Goal: Task Accomplishment & Management: Complete application form

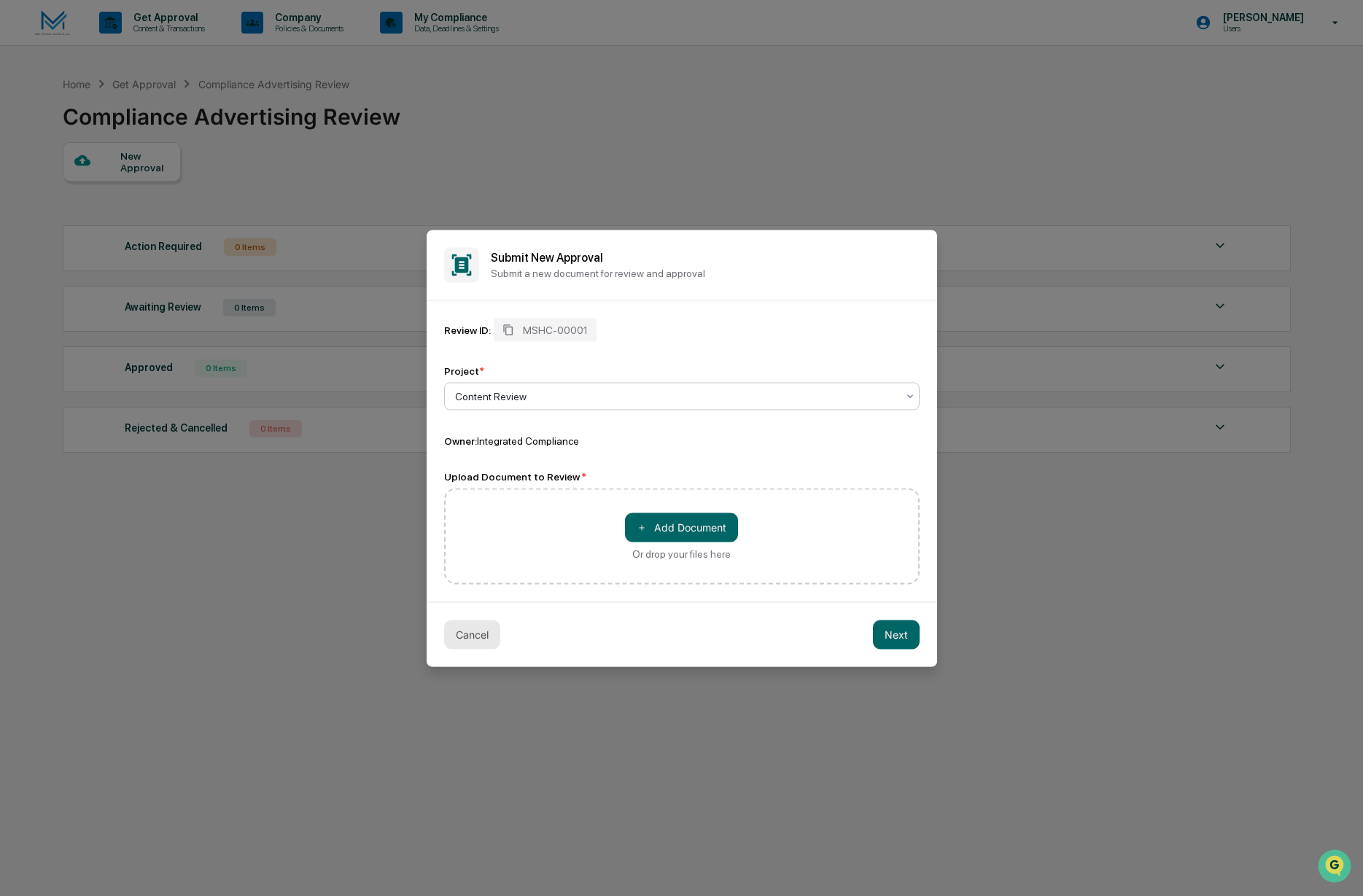
click at [463, 637] on button "Cancel" at bounding box center [471, 634] width 56 height 29
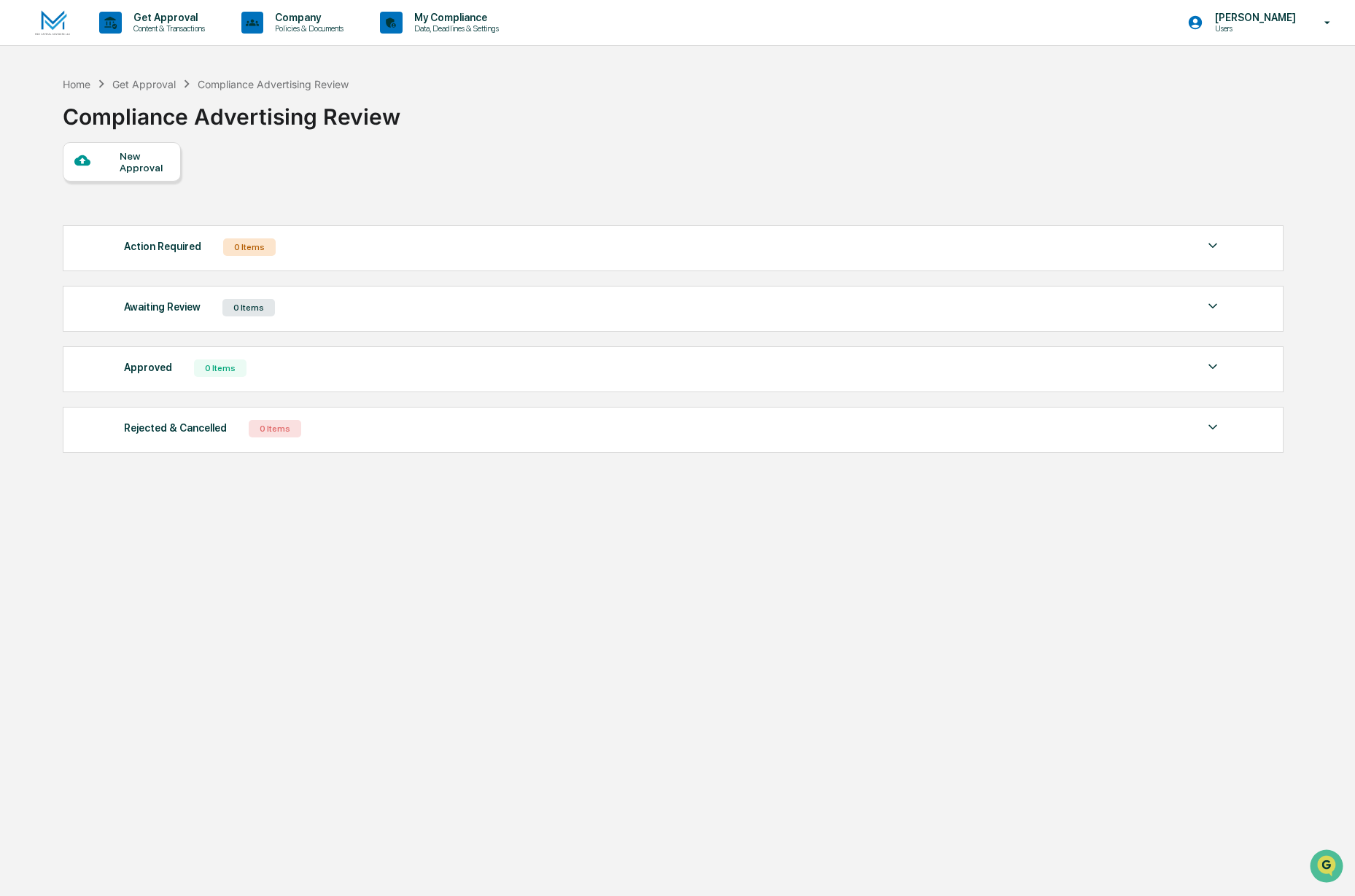
click at [144, 160] on div "New Approval" at bounding box center [143, 162] width 49 height 23
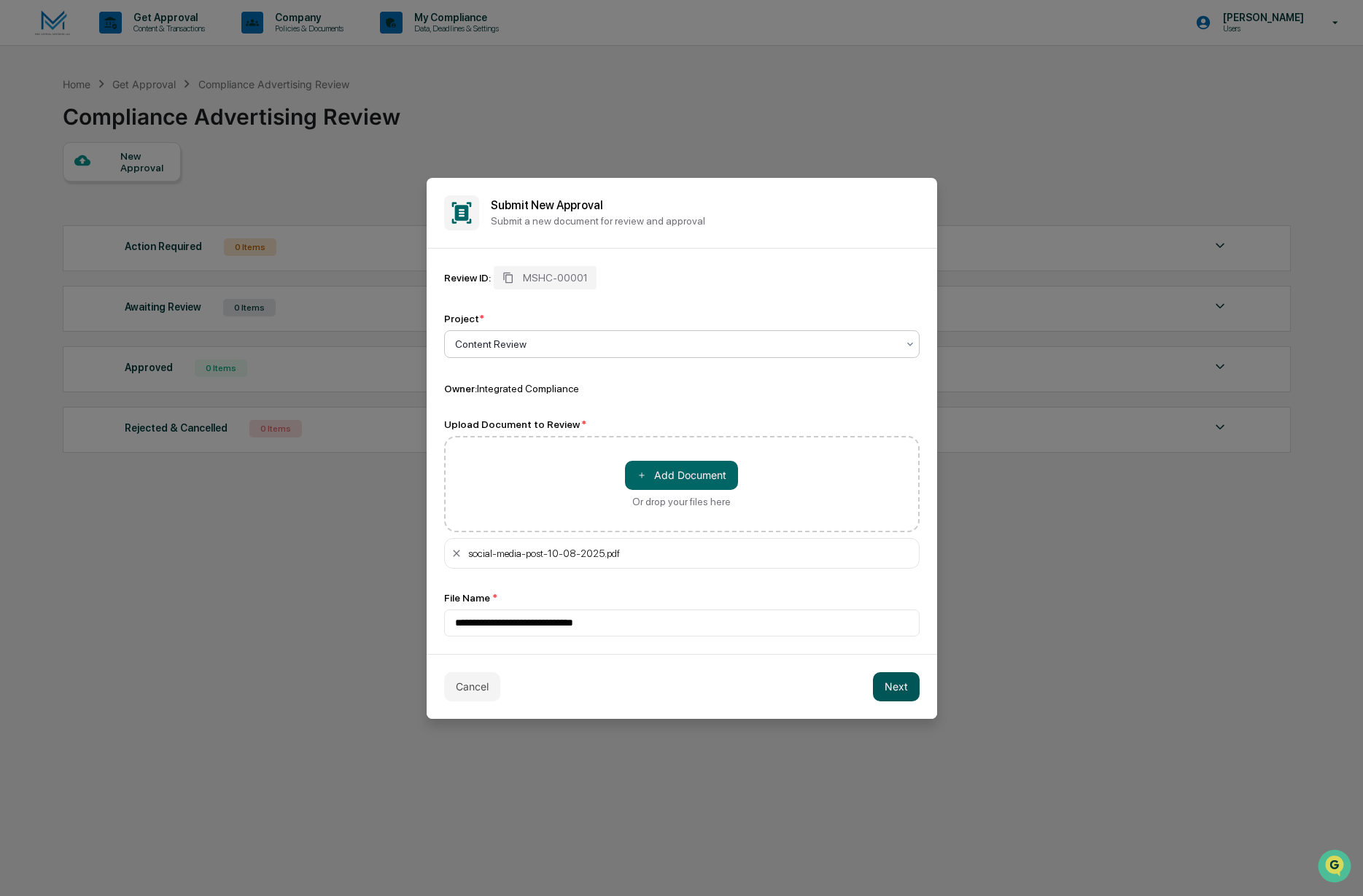
click at [897, 684] on button "Next" at bounding box center [896, 686] width 47 height 29
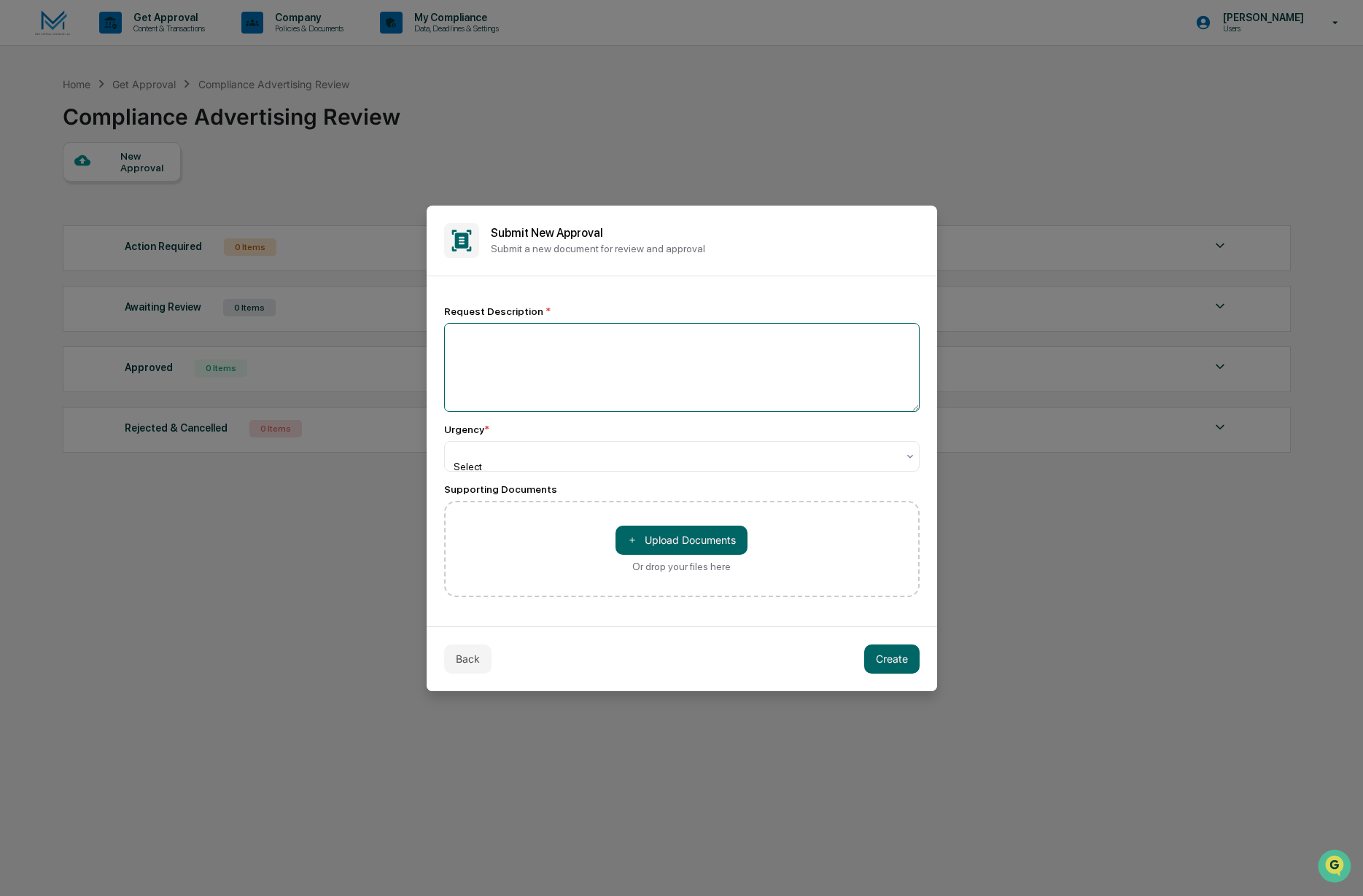
click at [554, 364] on textarea at bounding box center [681, 367] width 475 height 89
type textarea "**********"
click at [576, 459] on div at bounding box center [676, 452] width 442 height 14
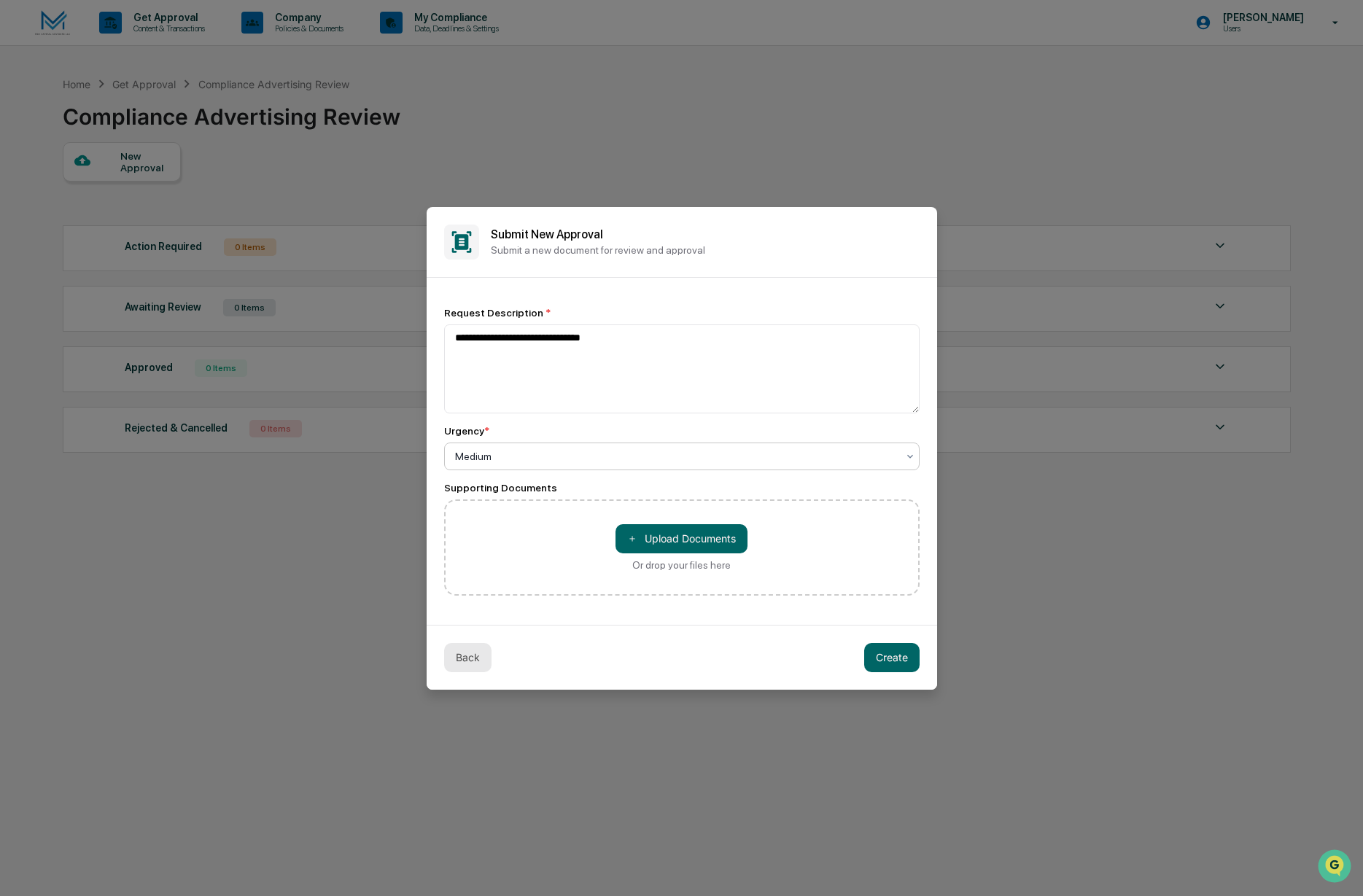
click at [462, 662] on button "Back" at bounding box center [468, 657] width 48 height 29
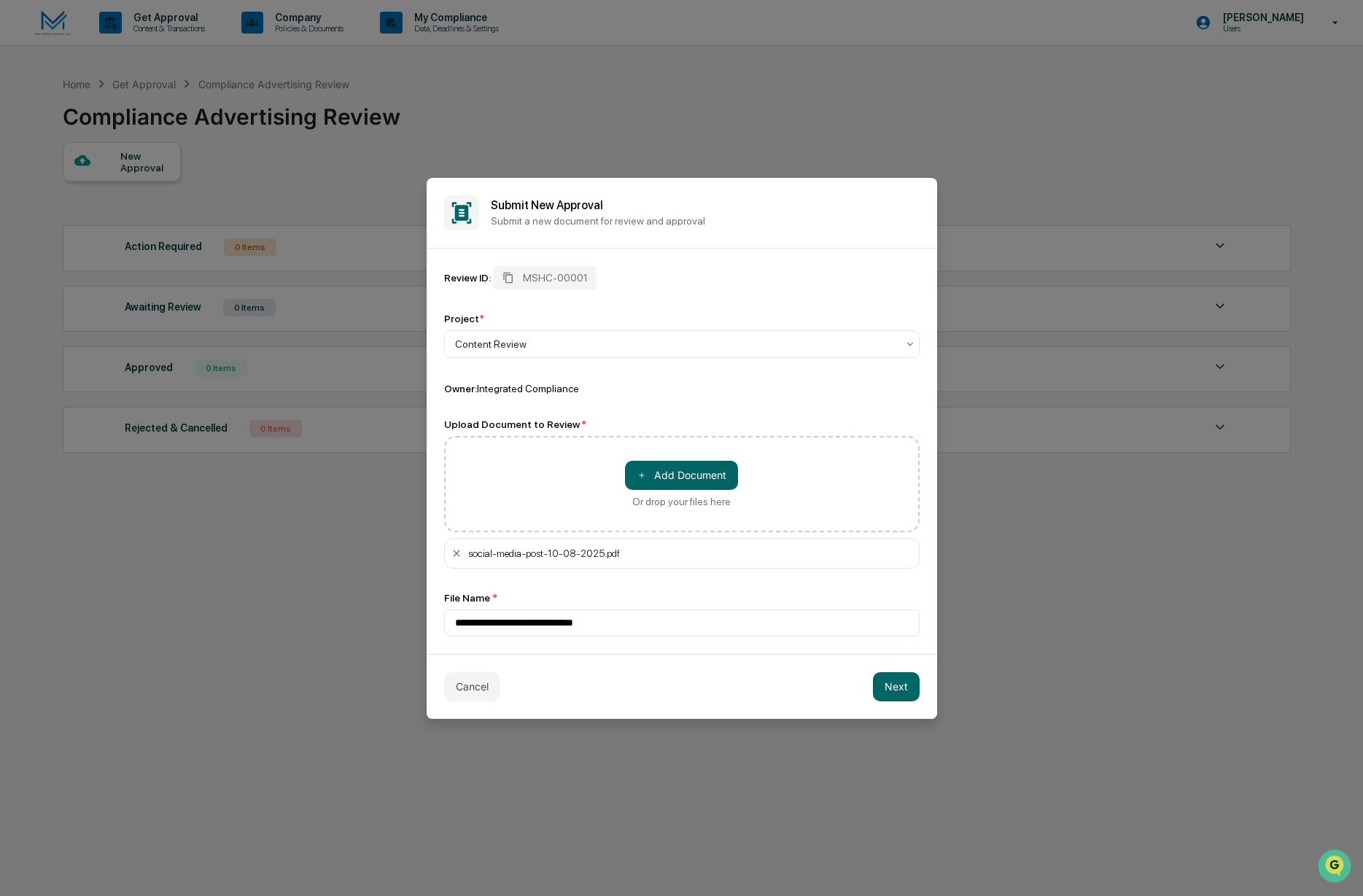
click at [467, 677] on button "Cancel" at bounding box center [471, 686] width 56 height 29
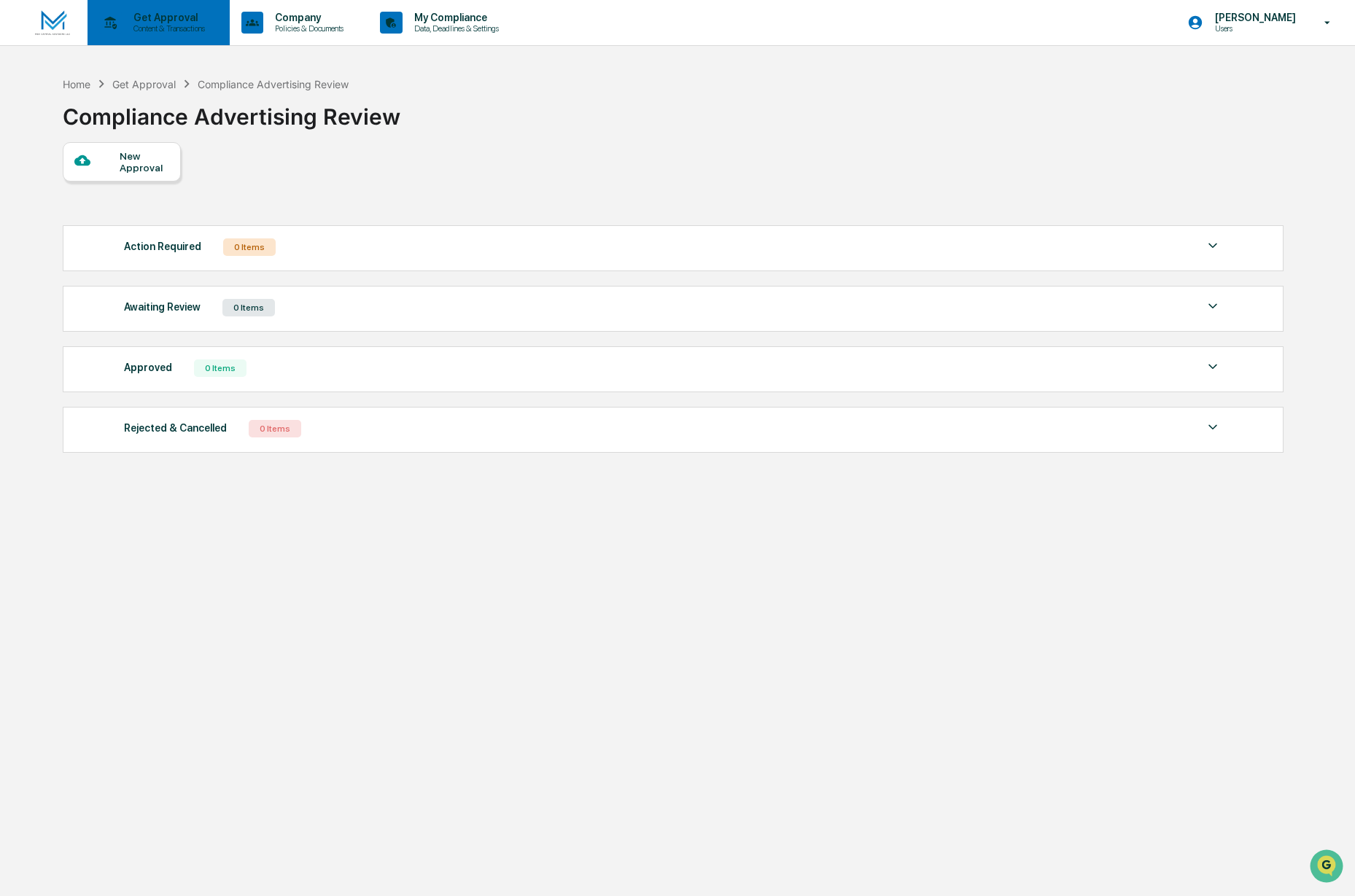
click at [119, 35] on div "Get Approval Content & Transactions" at bounding box center [157, 22] width 127 height 45
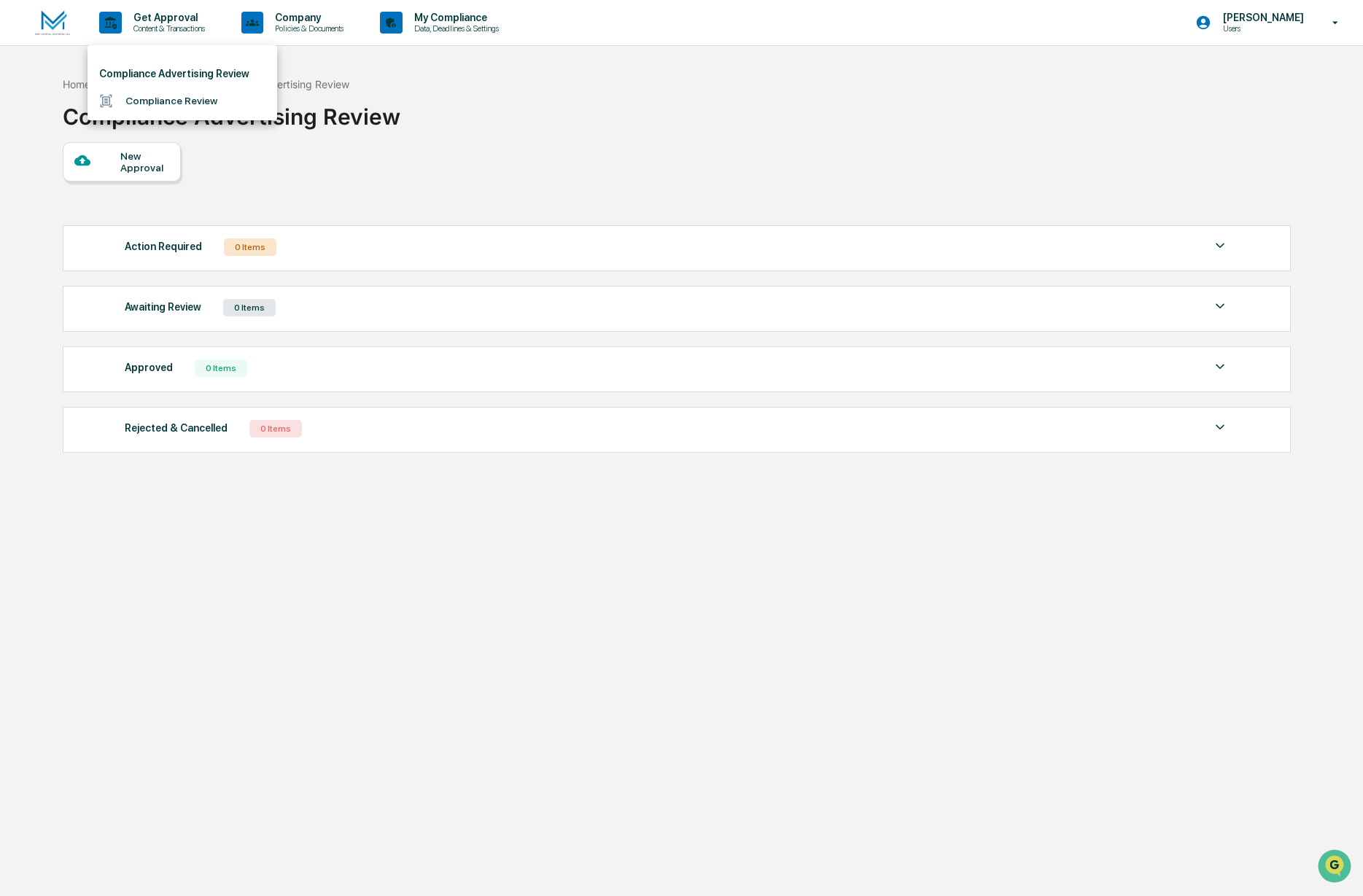
click at [532, 148] on div at bounding box center [681, 448] width 1363 height 896
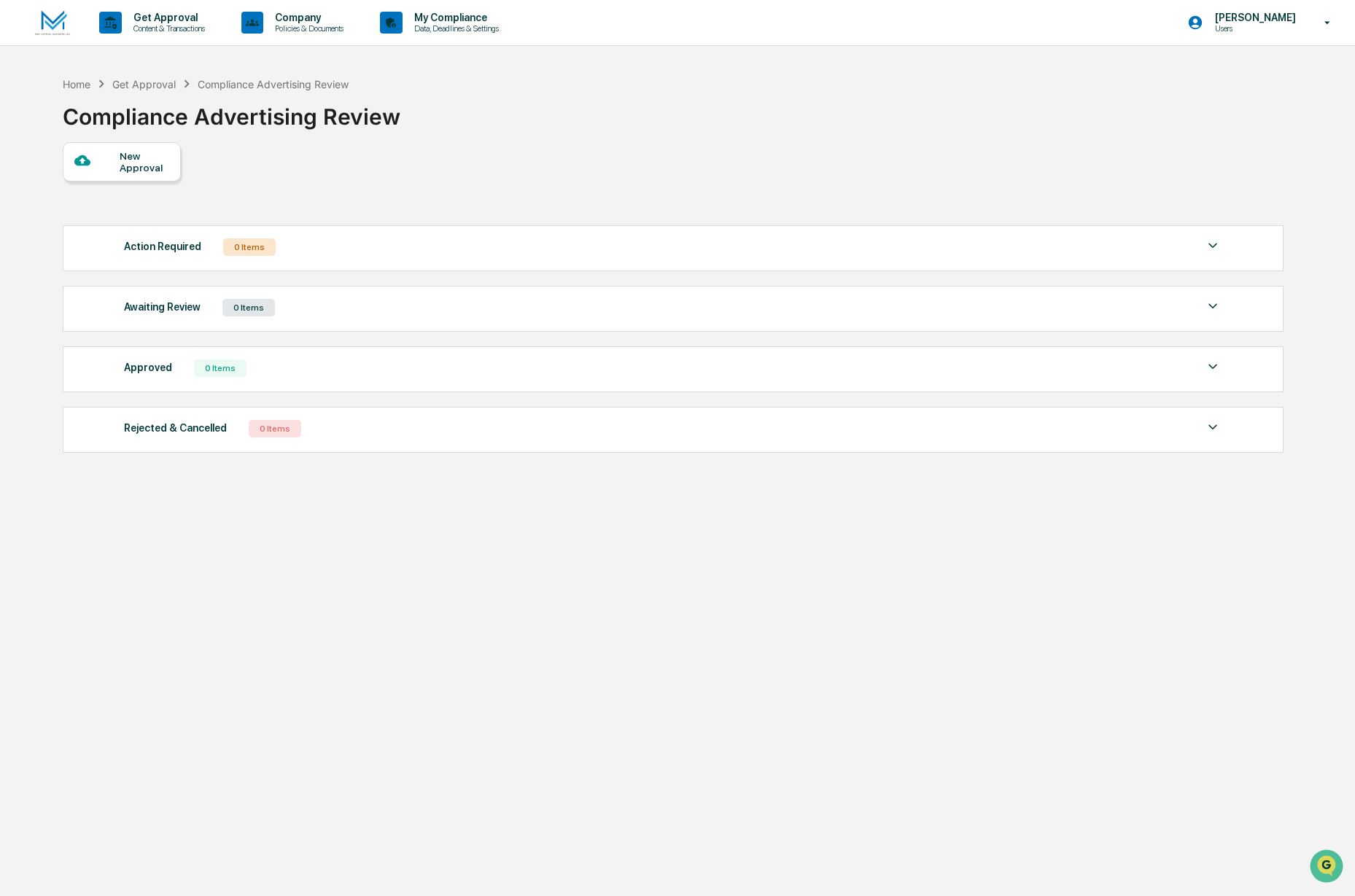
click at [60, 27] on img at bounding box center [53, 23] width 35 height 26
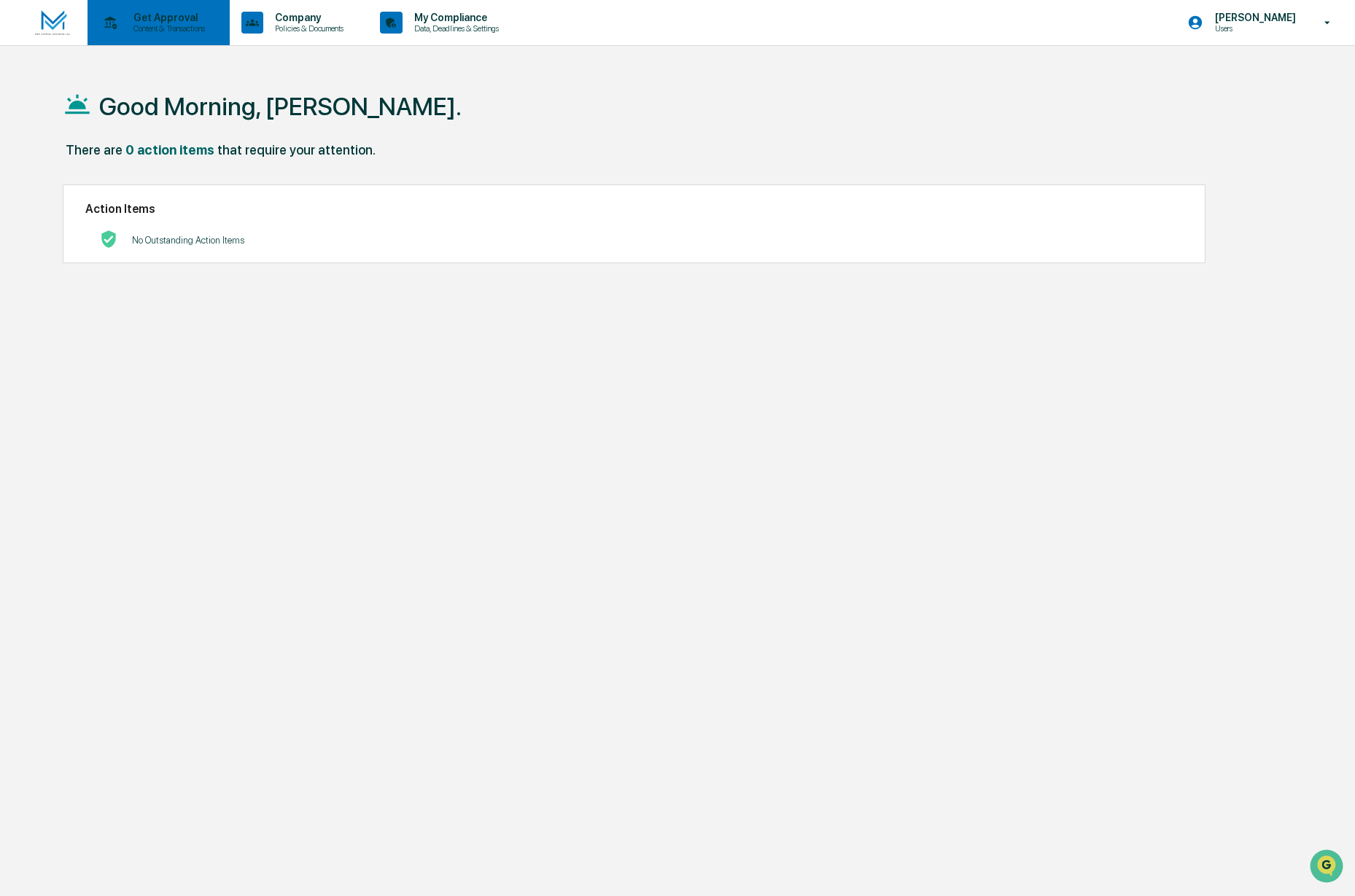
click at [153, 27] on p "Content & Transactions" at bounding box center [167, 28] width 90 height 11
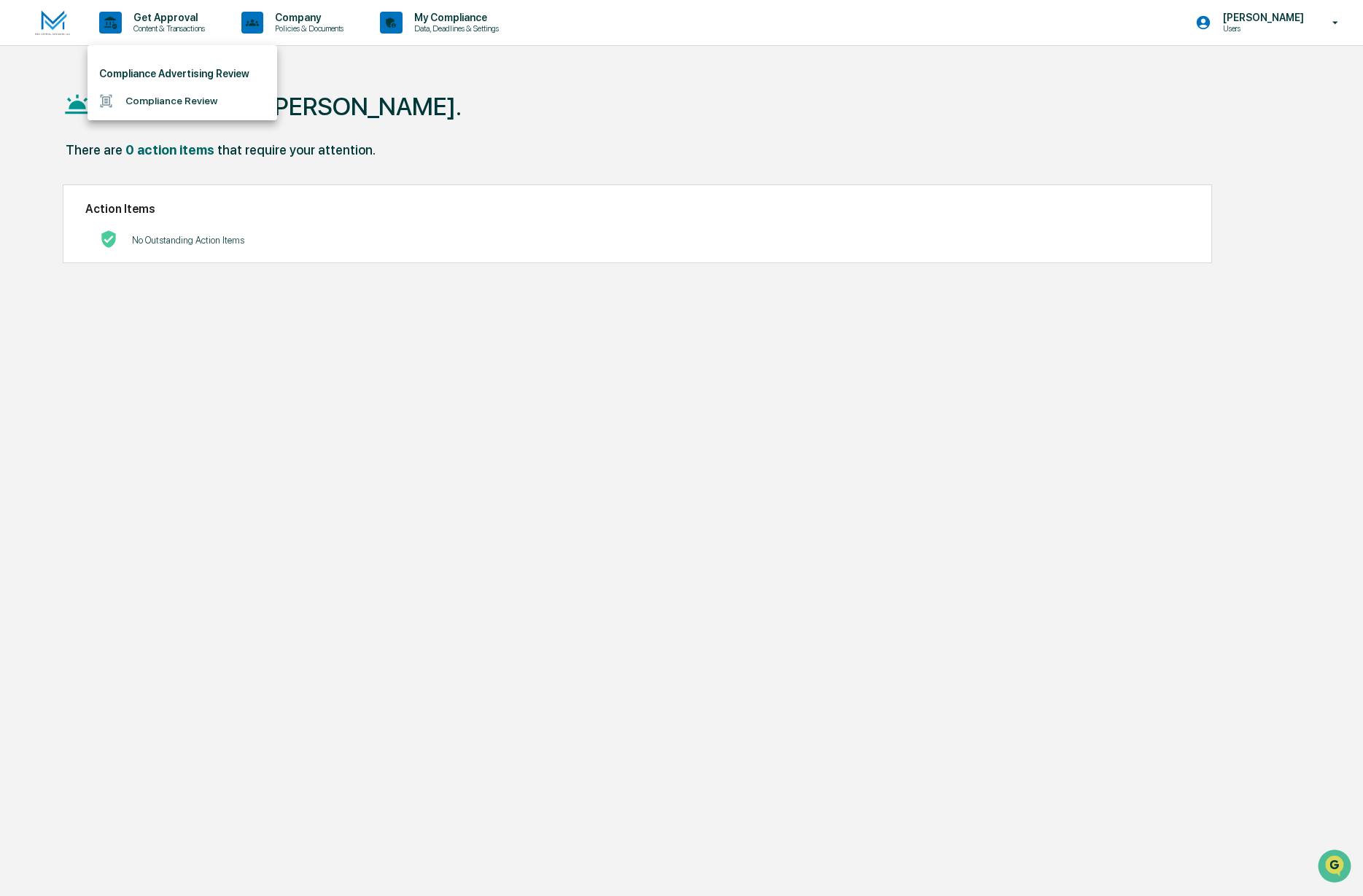
click at [163, 104] on li "Compliance Review" at bounding box center [182, 101] width 189 height 27
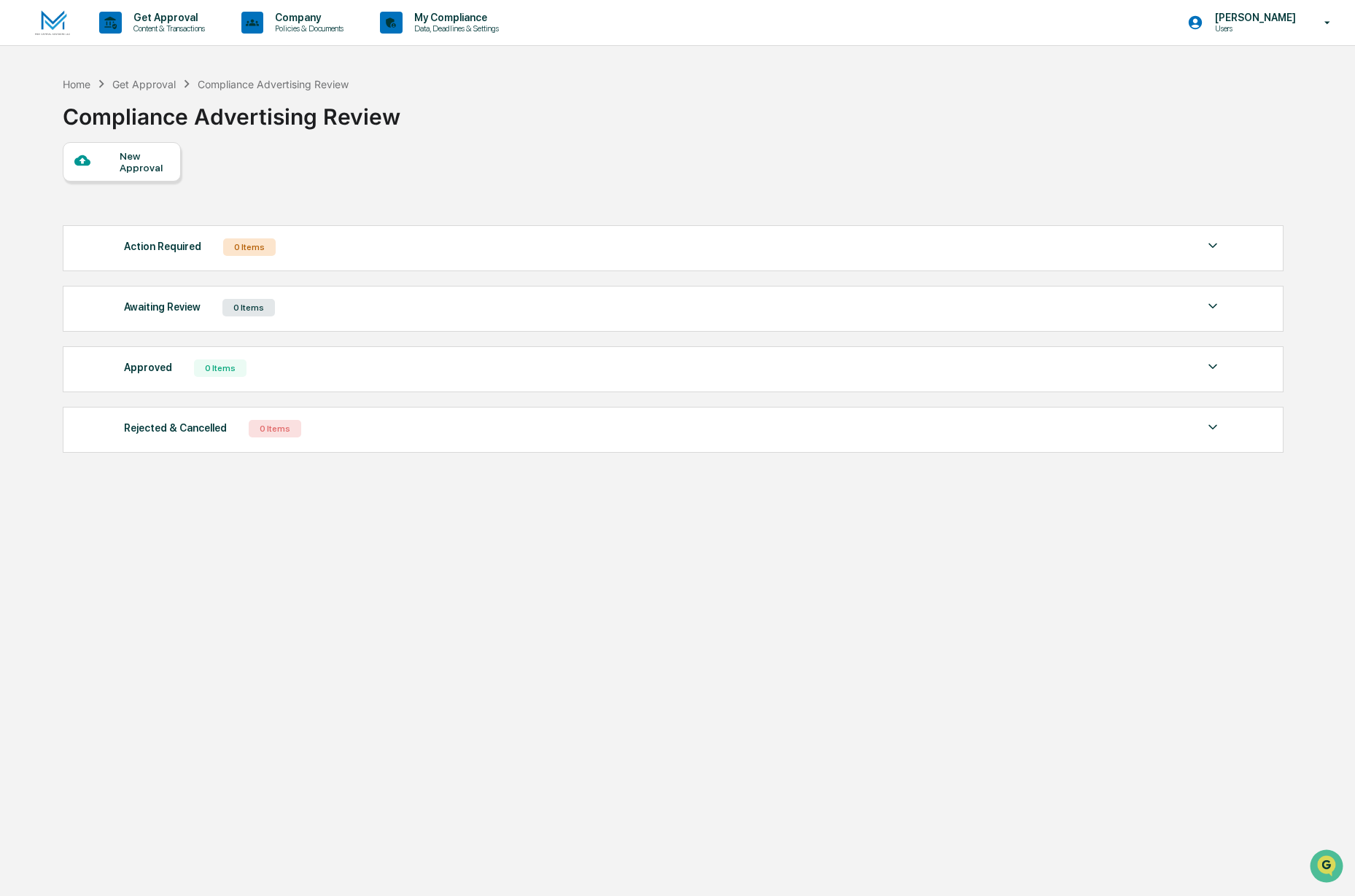
click at [115, 167] on div at bounding box center [97, 161] width 46 height 19
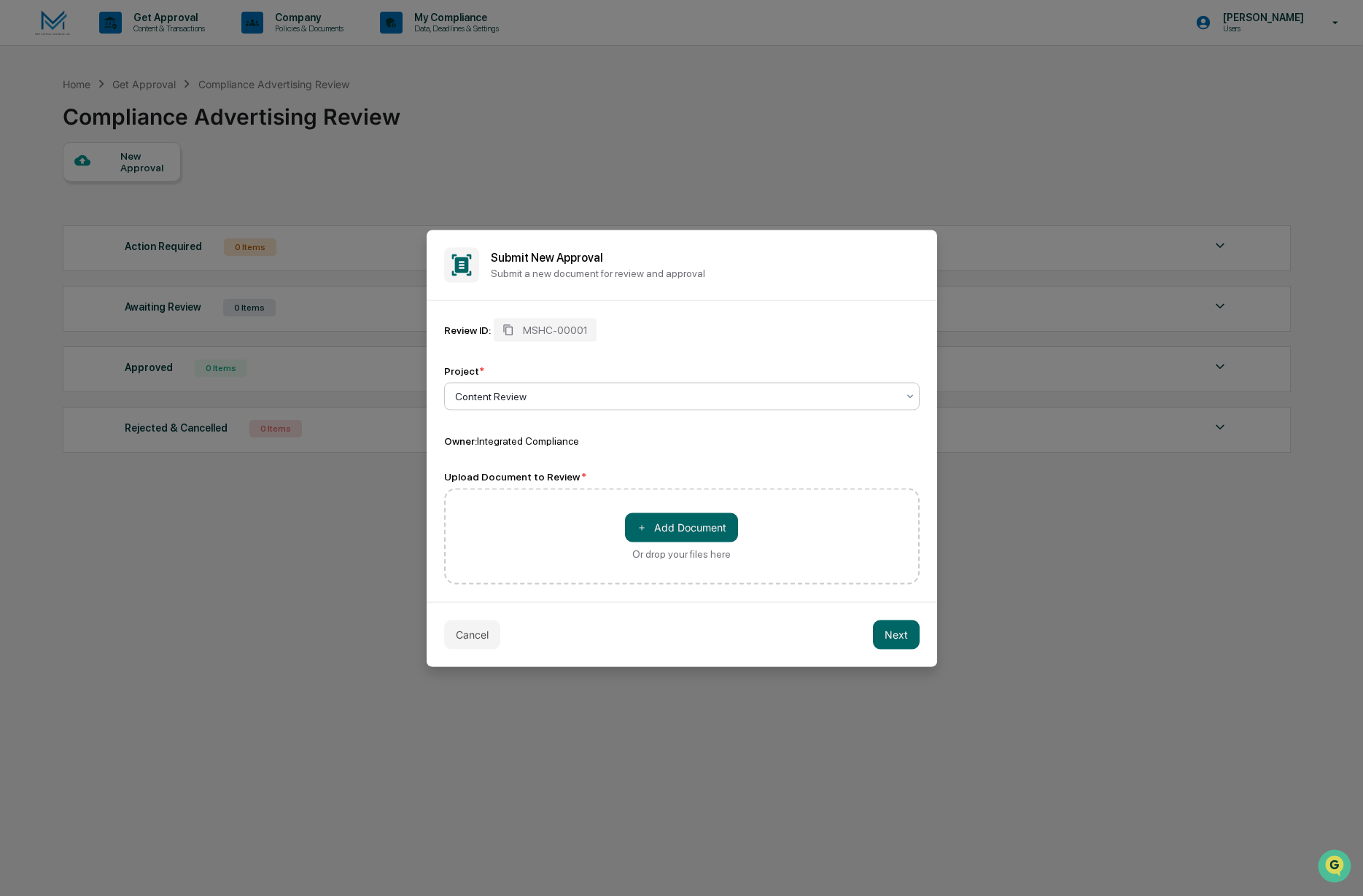
click at [517, 394] on div at bounding box center [676, 395] width 442 height 14
